Goal: Transaction & Acquisition: Purchase product/service

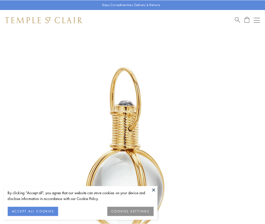
scroll to position [132, 0]
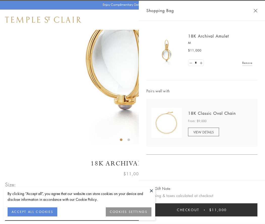
click at [202, 210] on button "Checkout $11,000" at bounding box center [202, 210] width 111 height 13
